Goal: Navigation & Orientation: Find specific page/section

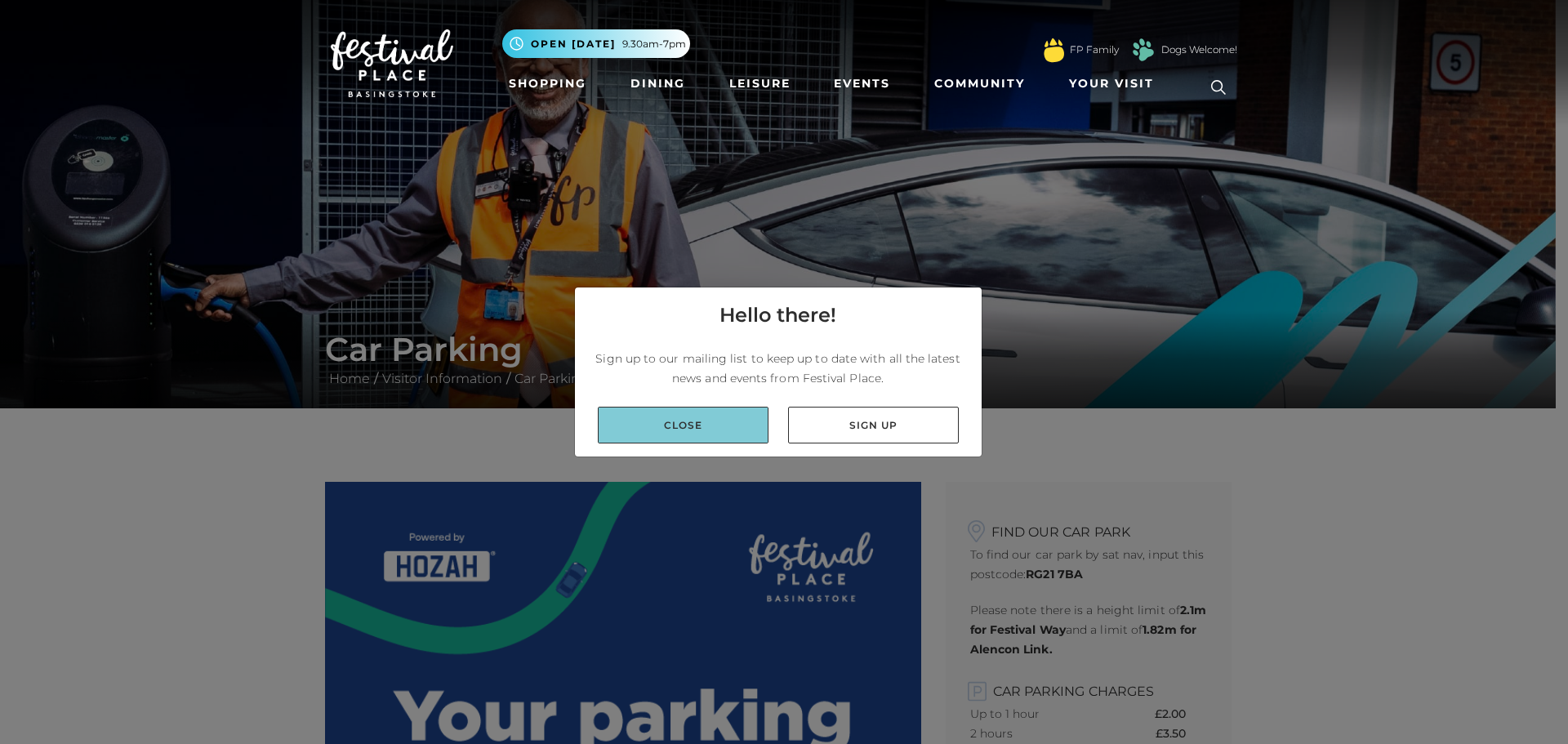
click at [729, 417] on link "Close" at bounding box center [683, 425] width 170 height 36
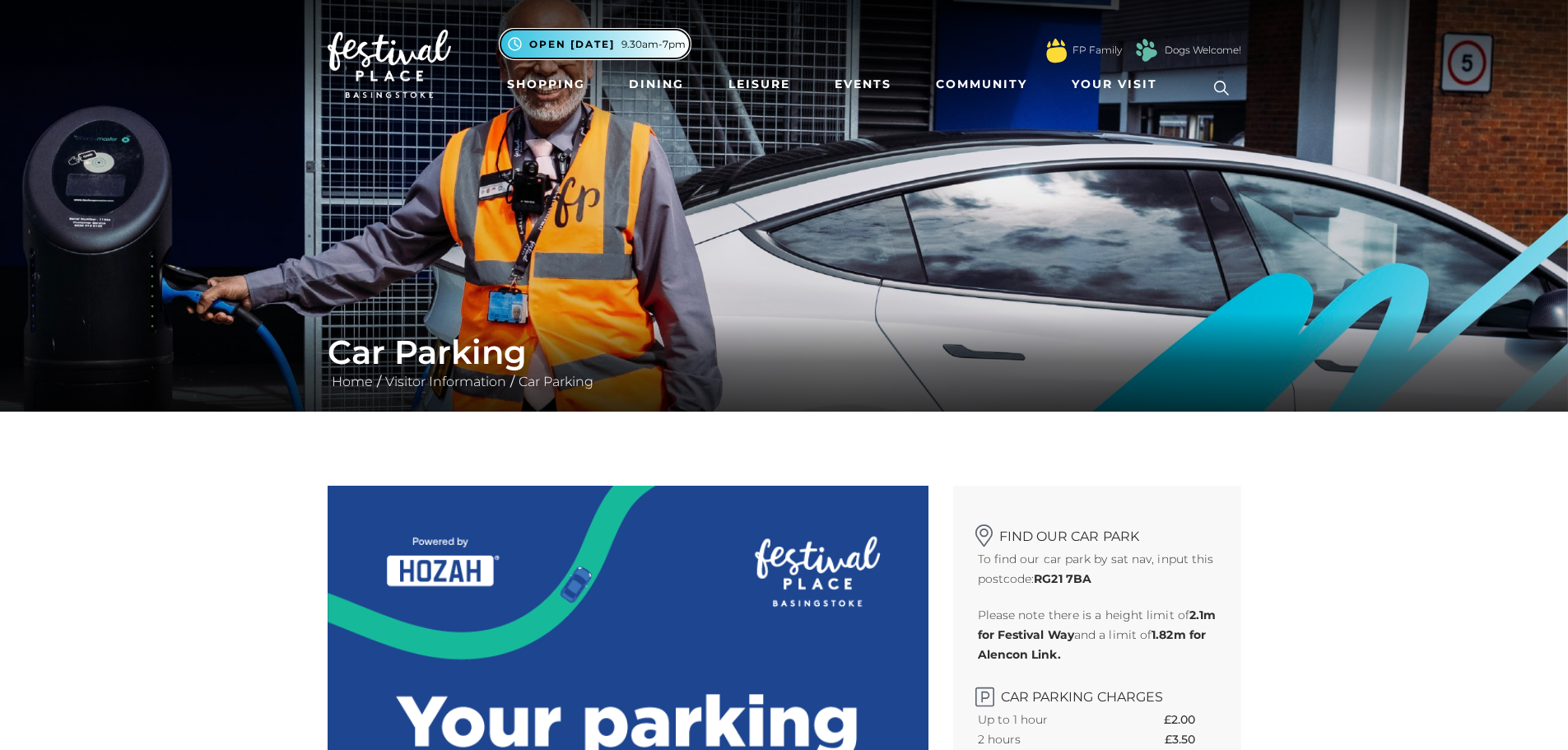
click at [668, 47] on span "9.30am-7pm" at bounding box center [653, 44] width 64 height 15
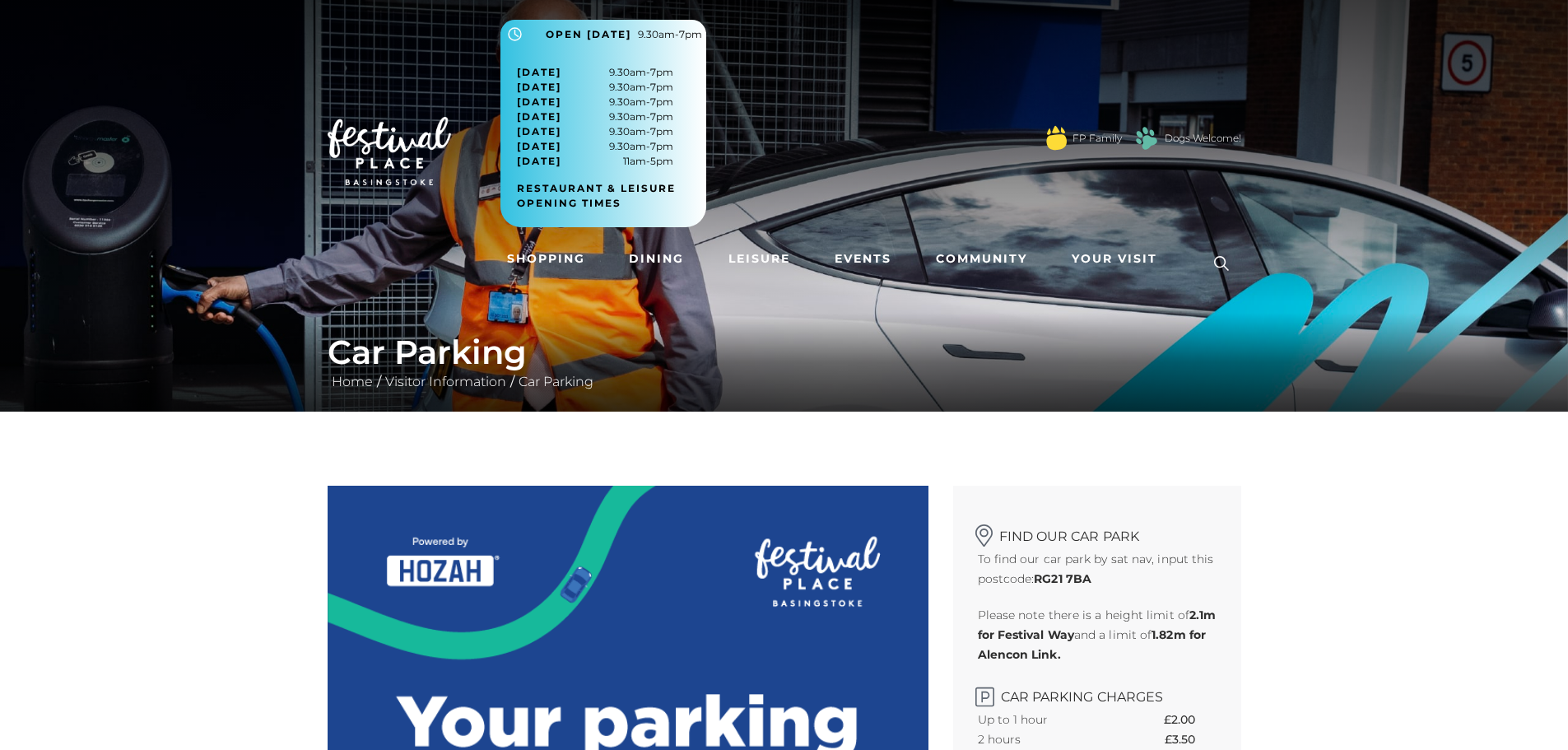
click at [371, 168] on img at bounding box center [389, 151] width 123 height 69
click at [1122, 254] on span "Your Visit" at bounding box center [1114, 258] width 86 height 18
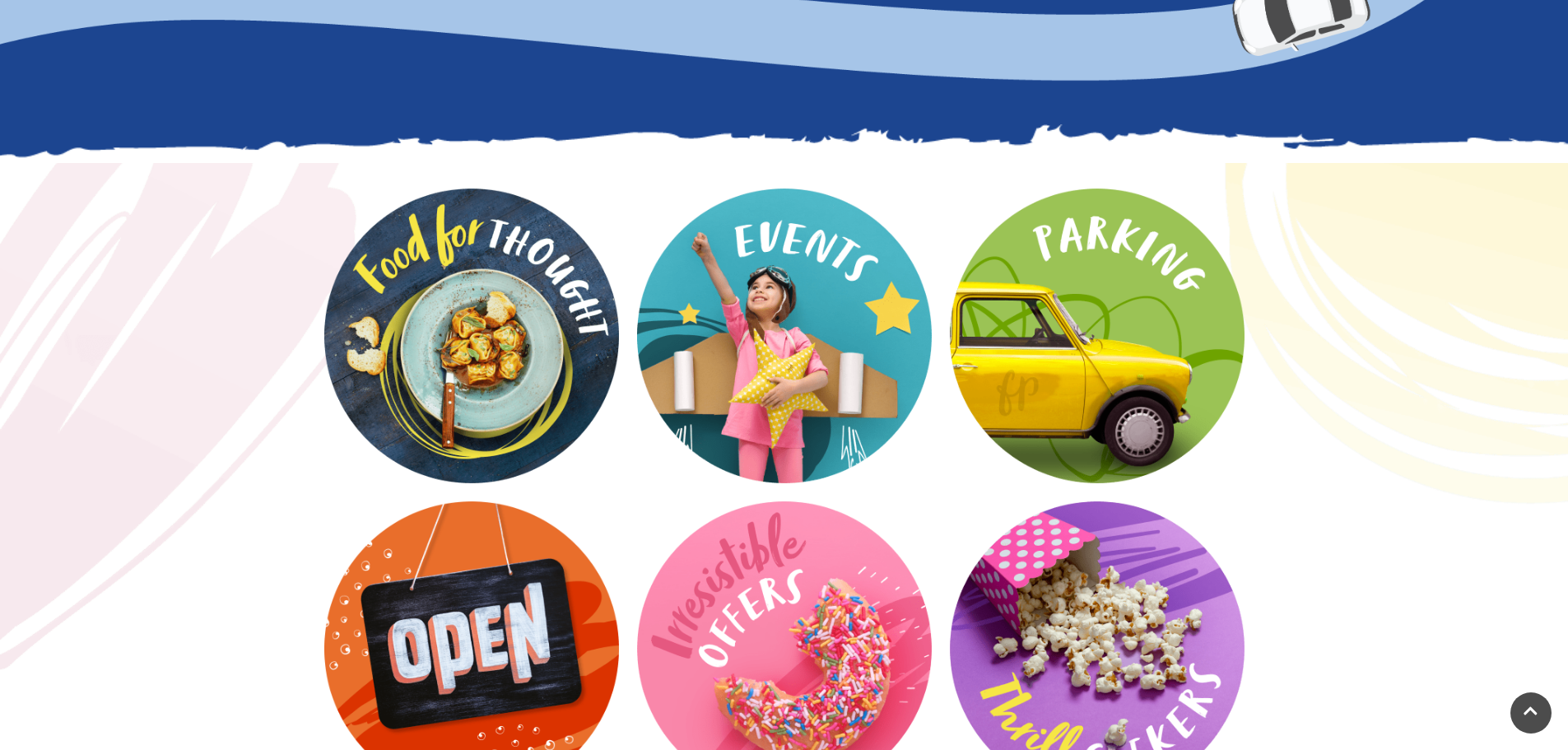
scroll to position [2058, 0]
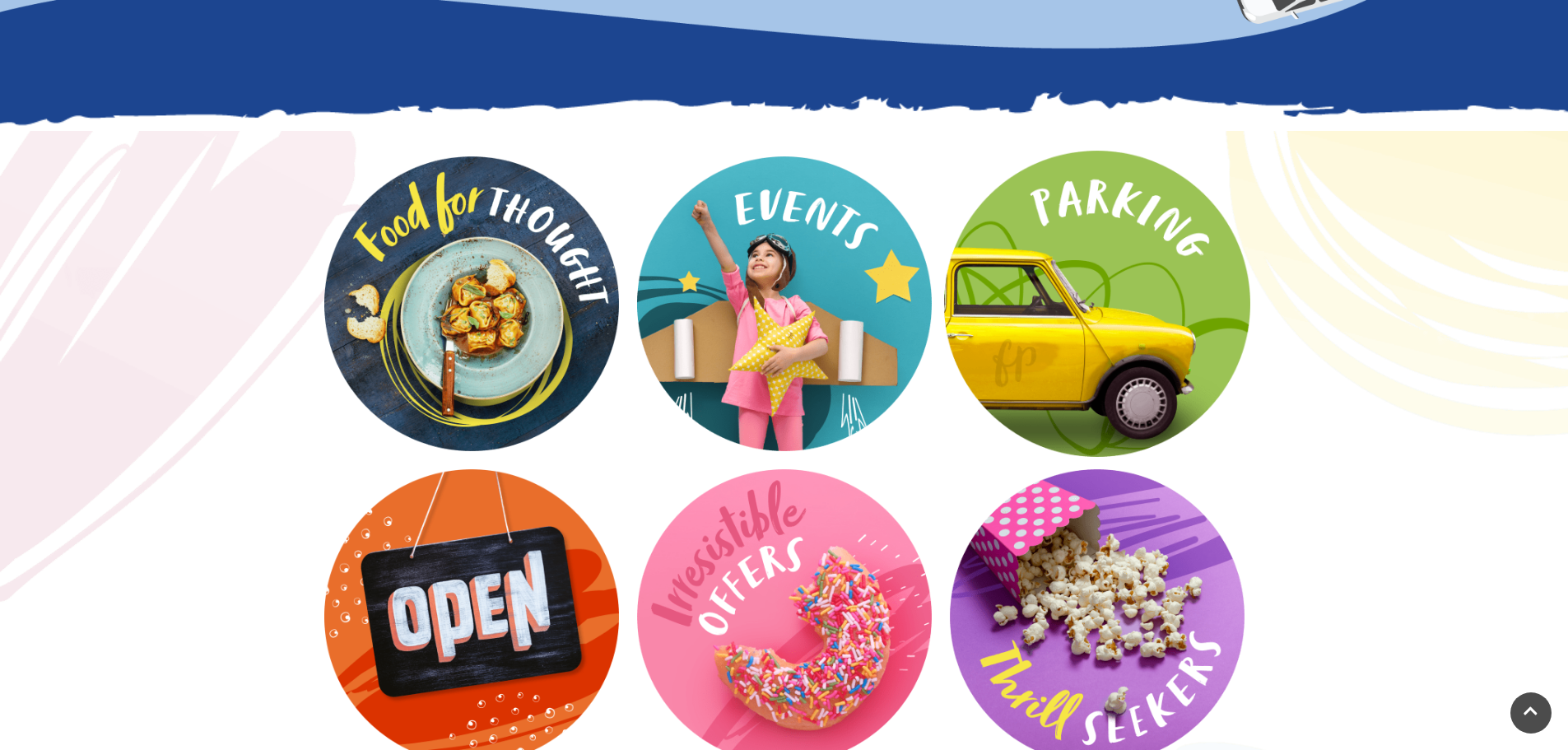
click at [1103, 277] on video at bounding box center [1096, 303] width 306 height 306
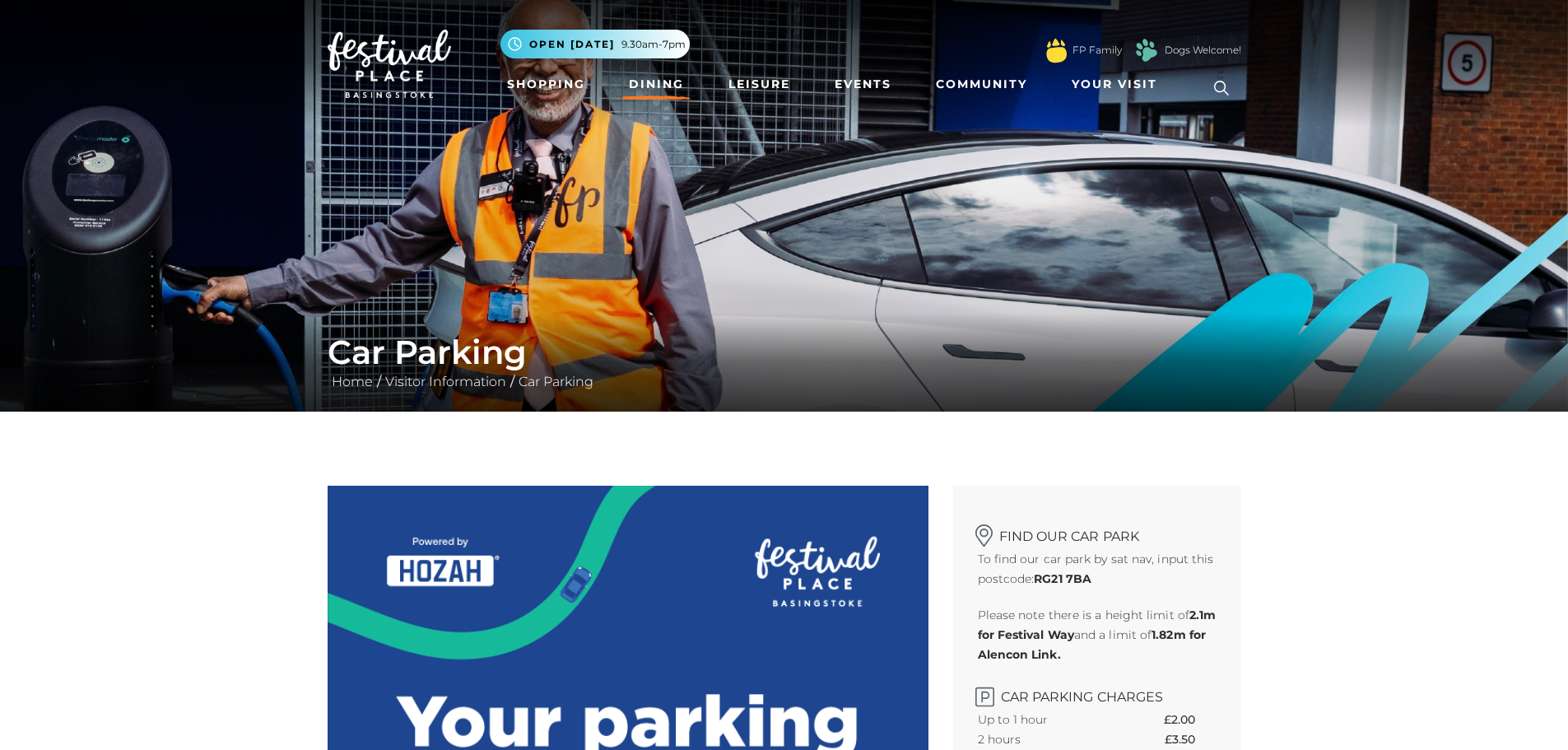
click at [662, 77] on link "Dining" at bounding box center [657, 84] width 68 height 31
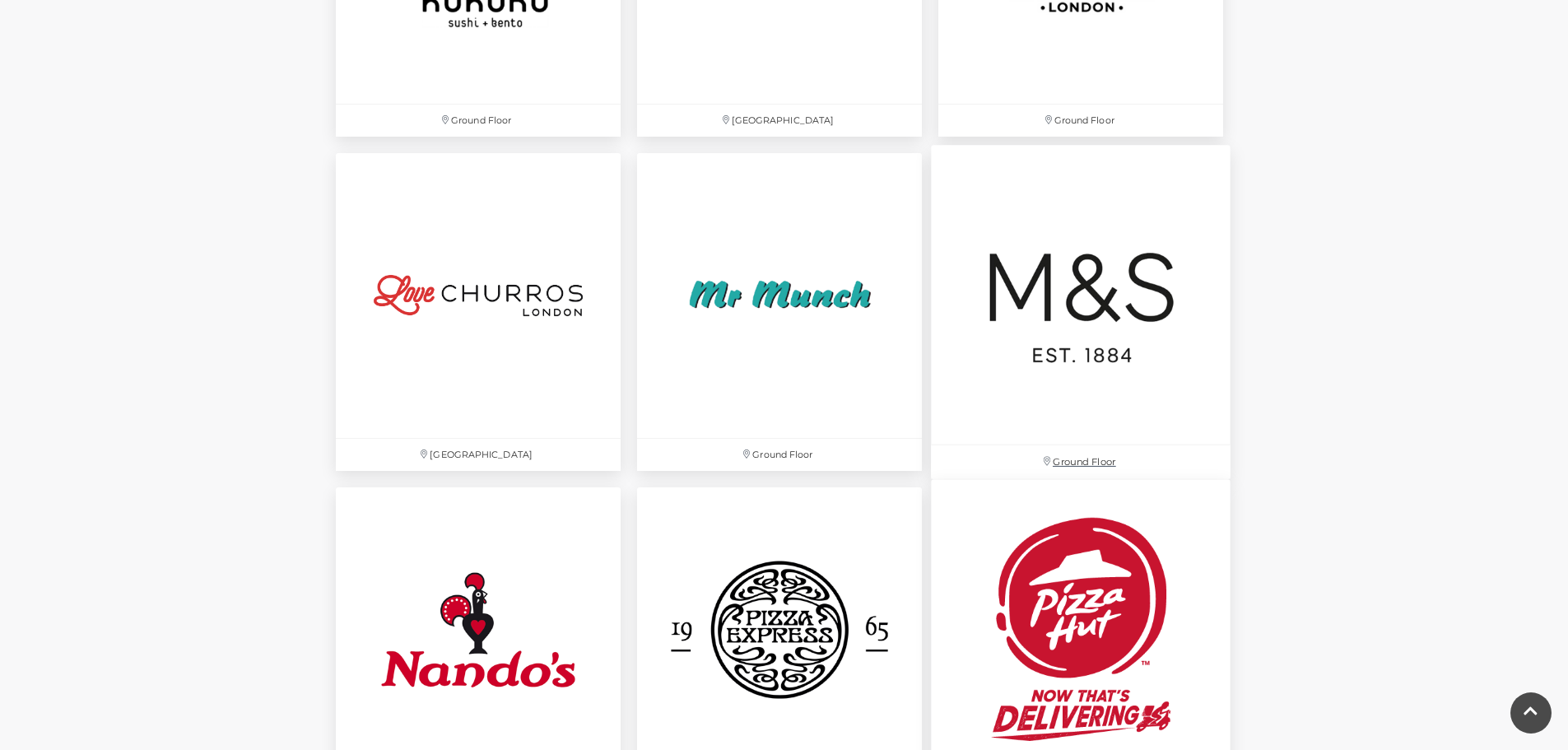
scroll to position [3210, 0]
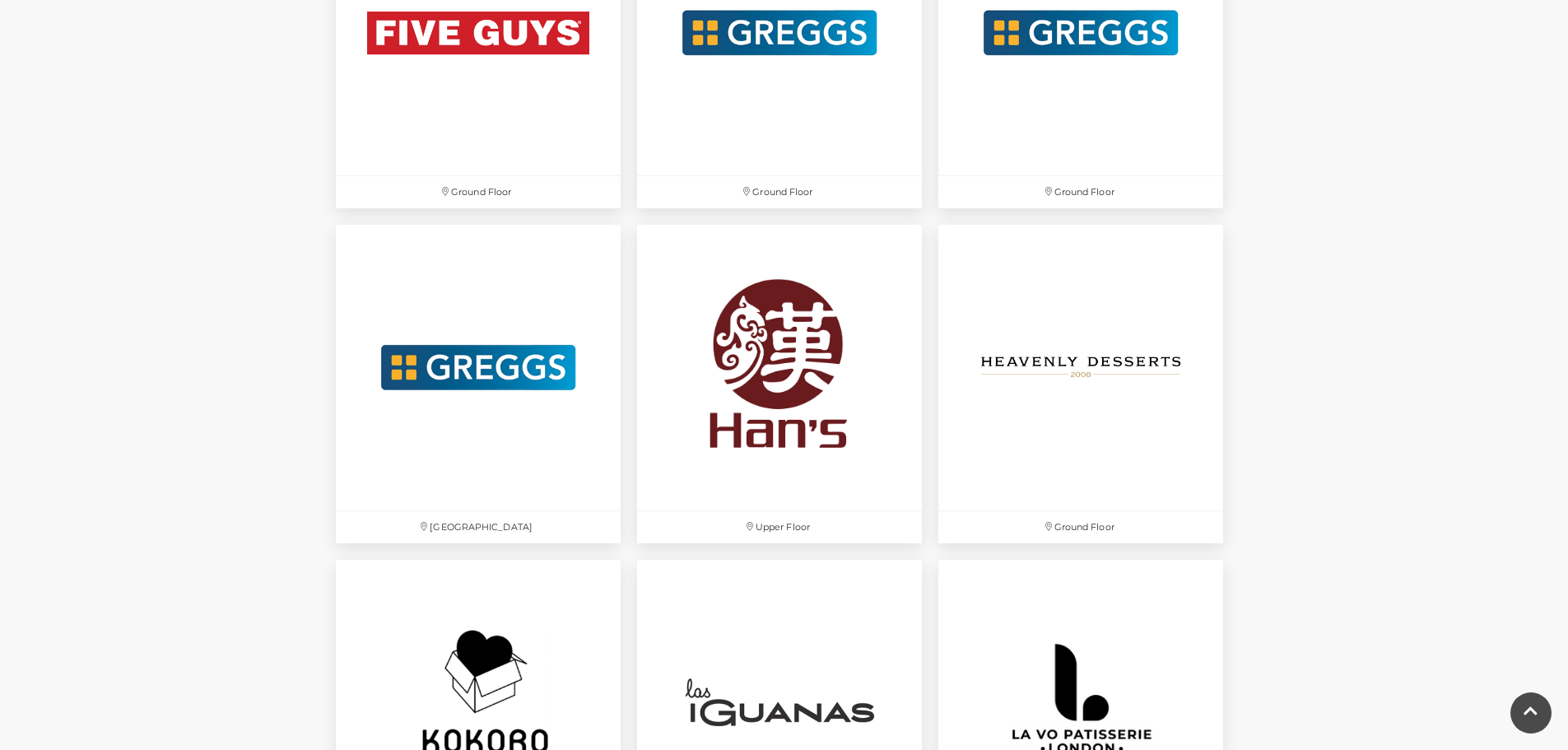
click at [1291, 406] on div "Find your favourites! Centre map Ground Floor Festival Square Ground Floor Grou…" at bounding box center [784, 329] width 1568 height 5289
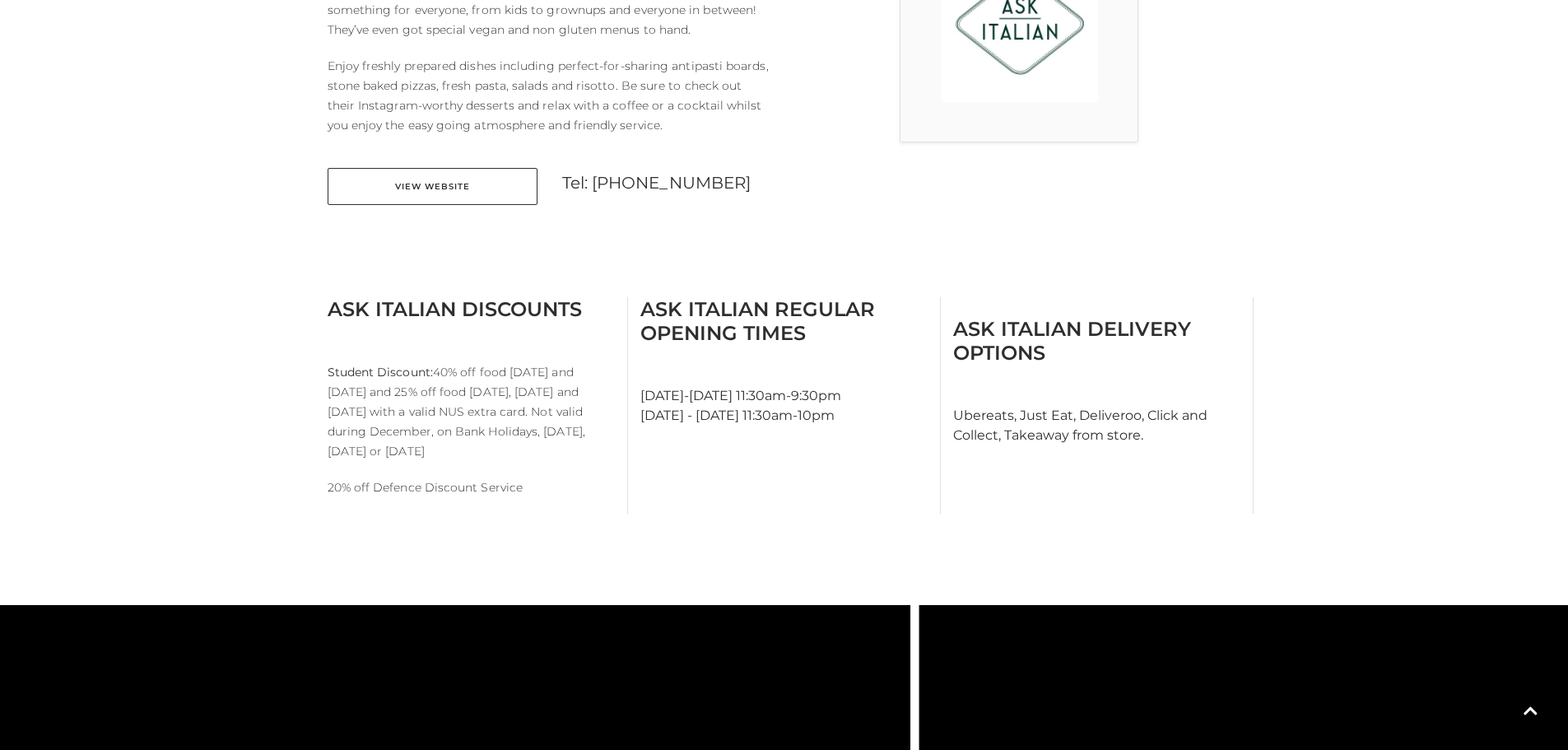
scroll to position [576, 0]
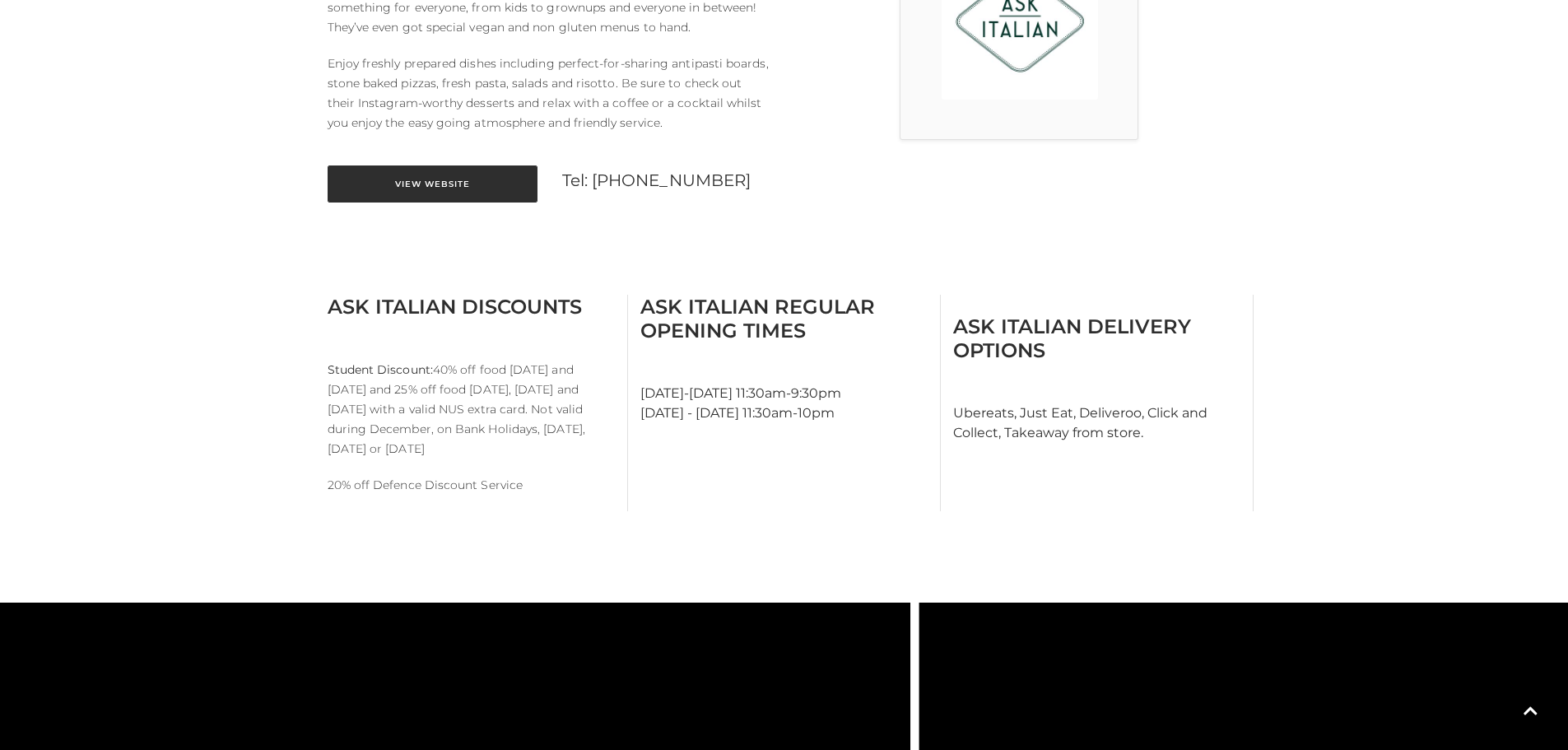
click at [402, 182] on link "View Website" at bounding box center [432, 184] width 210 height 37
